Goal: Information Seeking & Learning: Learn about a topic

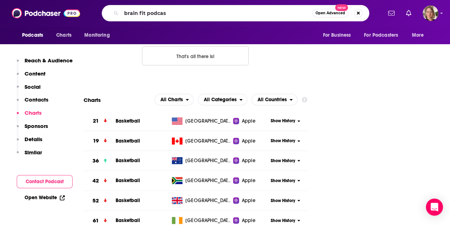
type input "brain fit podcast"
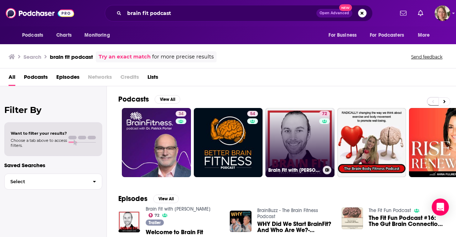
click at [302, 148] on link "72 Brain Fit with [PERSON_NAME]" at bounding box center [299, 142] width 69 height 69
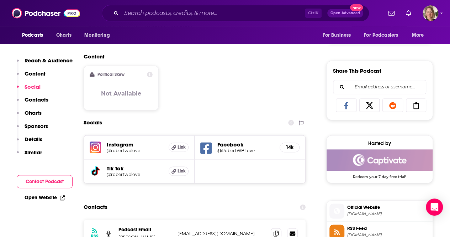
scroll to position [427, 0]
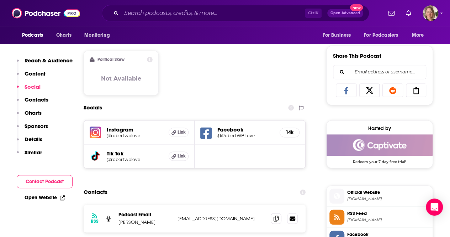
click at [132, 131] on h5 "Instagram" at bounding box center [135, 129] width 56 height 7
click at [118, 131] on h5 "Instagram" at bounding box center [135, 129] width 56 height 7
click at [90, 131] on img at bounding box center [95, 131] width 11 height 11
click at [230, 125] on div "Facebook @RobertWBLove 14k" at bounding box center [250, 132] width 111 height 24
click at [231, 130] on h5 "Facebook" at bounding box center [246, 129] width 57 height 7
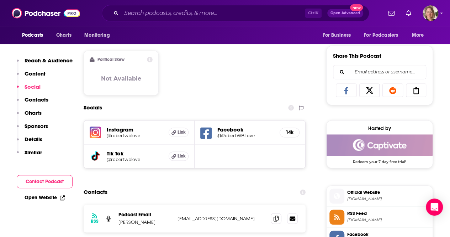
click at [201, 134] on icon at bounding box center [205, 132] width 11 height 11
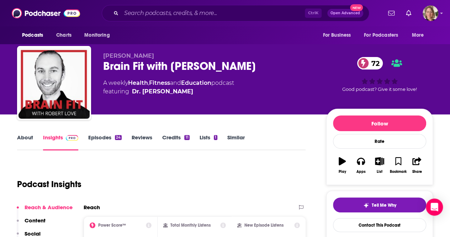
scroll to position [0, 0]
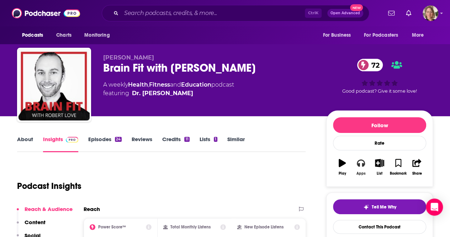
click at [360, 163] on icon "button" at bounding box center [361, 162] width 8 height 7
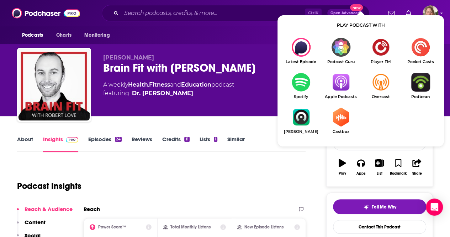
click at [303, 176] on div "Podcast Insights" at bounding box center [161, 184] width 289 height 42
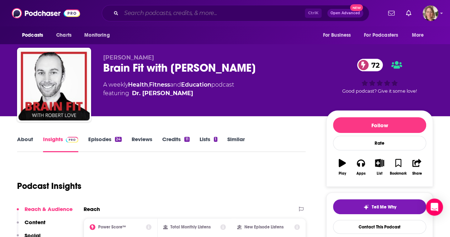
click at [163, 18] on input "Search podcasts, credits, & more..." at bounding box center [213, 12] width 184 height 11
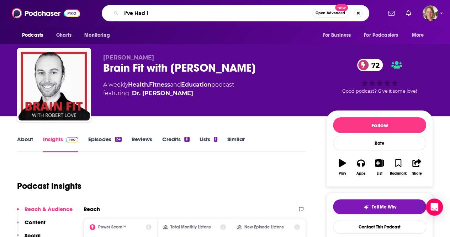
type input "I've Had it"
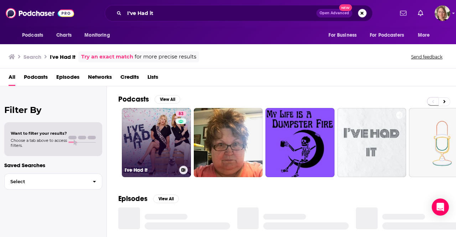
click at [175, 135] on link "83 I've Had It" at bounding box center [156, 142] width 69 height 69
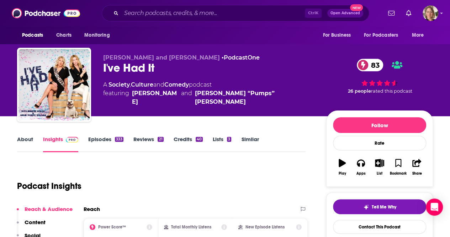
scroll to position [178, 0]
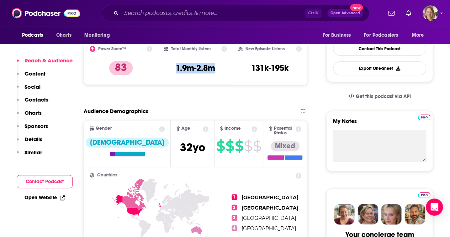
drag, startPoint x: 220, startPoint y: 68, endPoint x: 174, endPoint y: 67, distance: 45.2
click at [174, 67] on div "Total Monthly Listens 1.9m-2.8m" at bounding box center [195, 62] width 63 height 33
copy h3 "1.9m-2.8m"
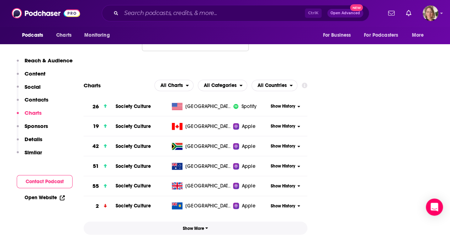
scroll to position [819, 0]
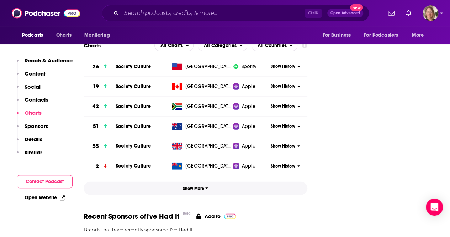
click at [204, 182] on button "Show More" at bounding box center [196, 188] width 224 height 13
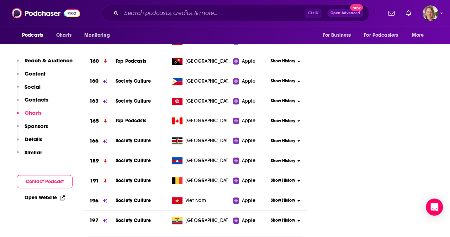
scroll to position [1709, 0]
